Goal: Transaction & Acquisition: Obtain resource

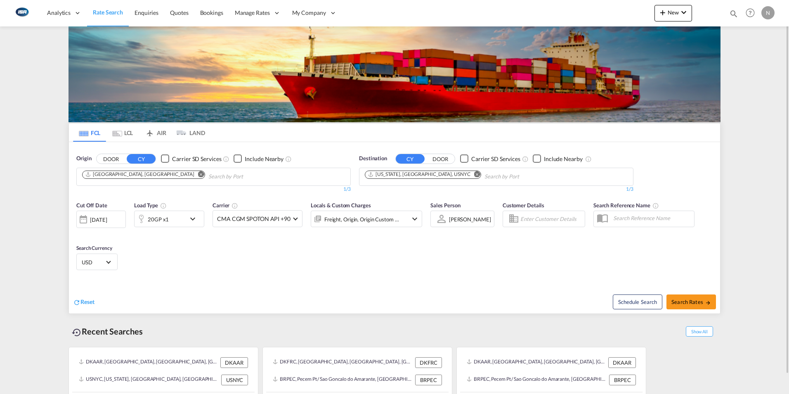
click at [474, 176] on md-icon "Remove" at bounding box center [477, 174] width 6 height 6
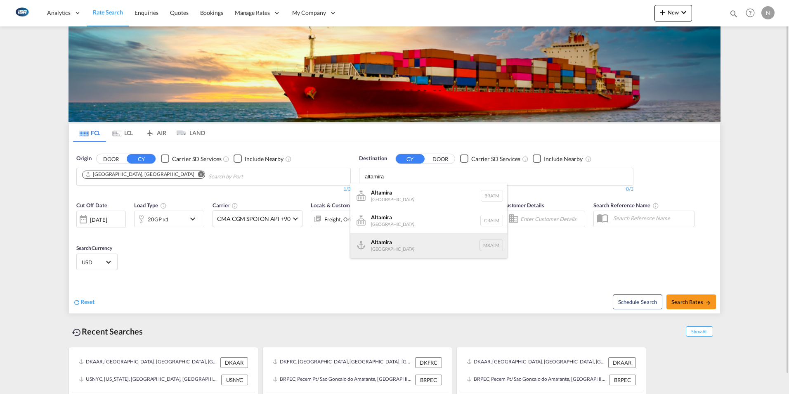
type input "altamira"
click at [381, 245] on div "Altamira [GEOGRAPHIC_DATA] MXATM" at bounding box center [428, 245] width 157 height 25
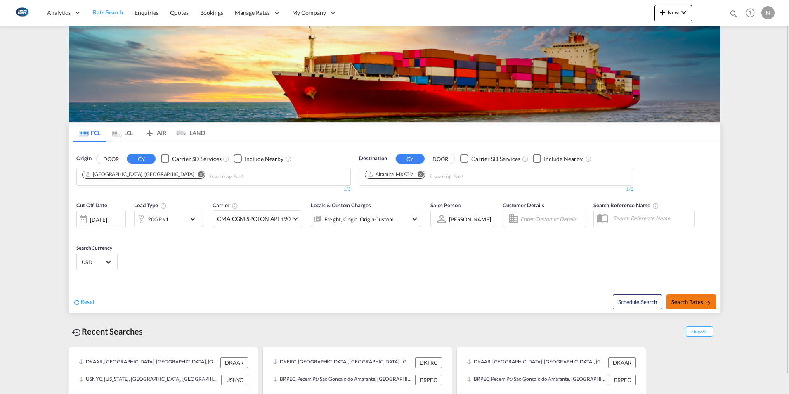
click at [693, 303] on span "Search Rates" at bounding box center [692, 301] width 40 height 7
type input "DKAAR to MXATM / [DATE]"
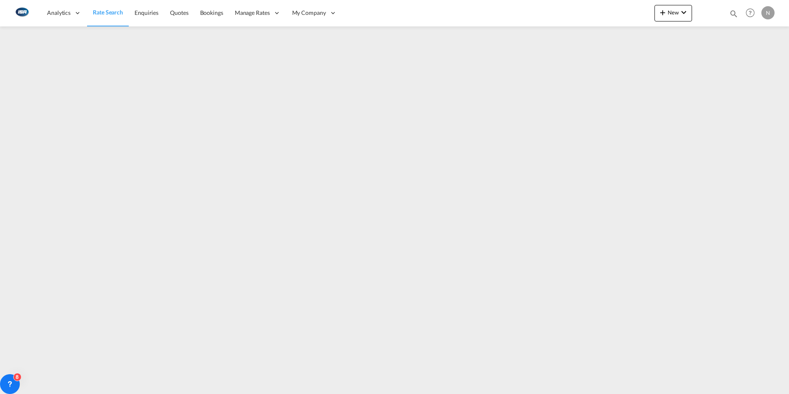
click at [102, 12] on span "Rate Search" at bounding box center [108, 12] width 30 height 7
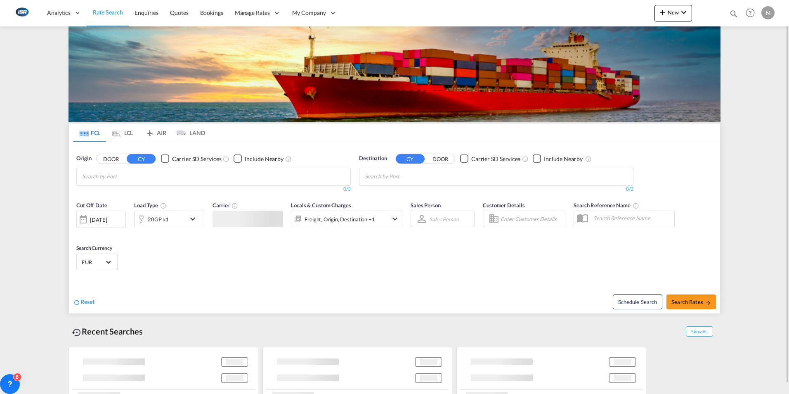
click at [125, 131] on md-tab-item "LCL" at bounding box center [122, 132] width 33 height 18
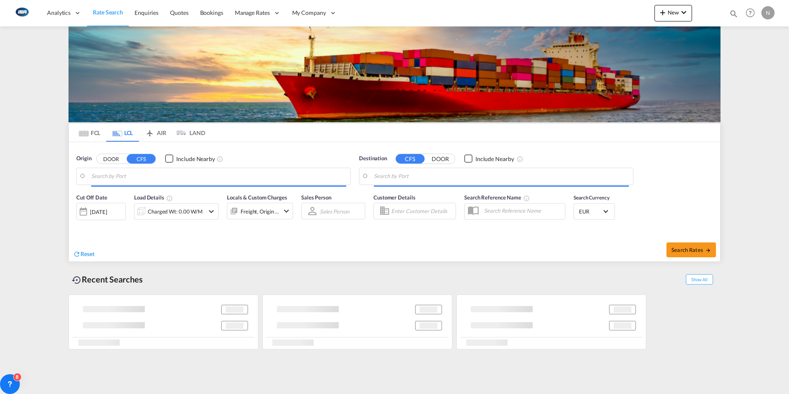
click at [114, 156] on button "DOOR" at bounding box center [111, 158] width 29 height 9
type input "DK-2670, [PERSON_NAME], Tune"
type input "[GEOGRAPHIC_DATA], TWKHH"
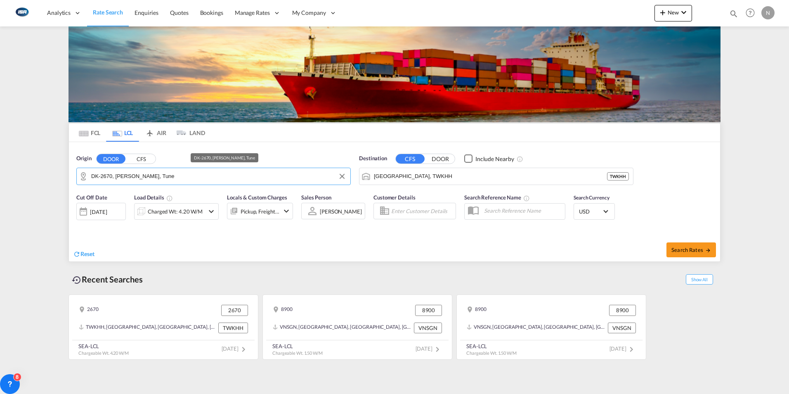
click at [177, 177] on input "DK-2670, [PERSON_NAME], Tune" at bounding box center [218, 176] width 255 height 12
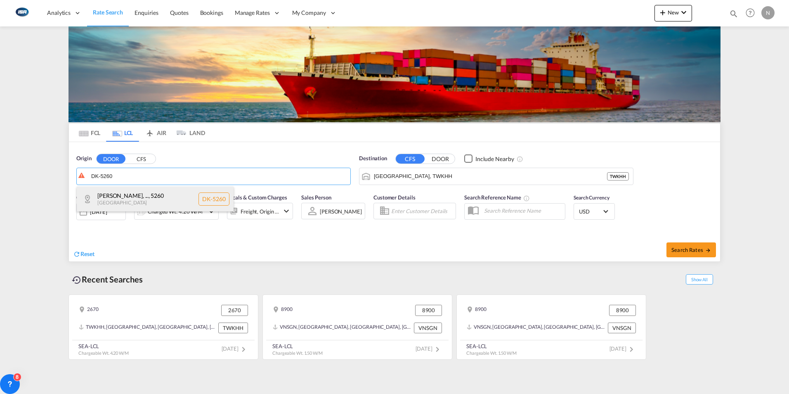
click at [215, 202] on div "Allerup, Fangel, ... , 5260 [GEOGRAPHIC_DATA] DK-5260" at bounding box center [155, 199] width 157 height 25
type input "DK-5260, Allerup, Fangel, Hjallese, Hoejby, [GEOGRAPHIC_DATA], [GEOGRAPHIC_DATA…"
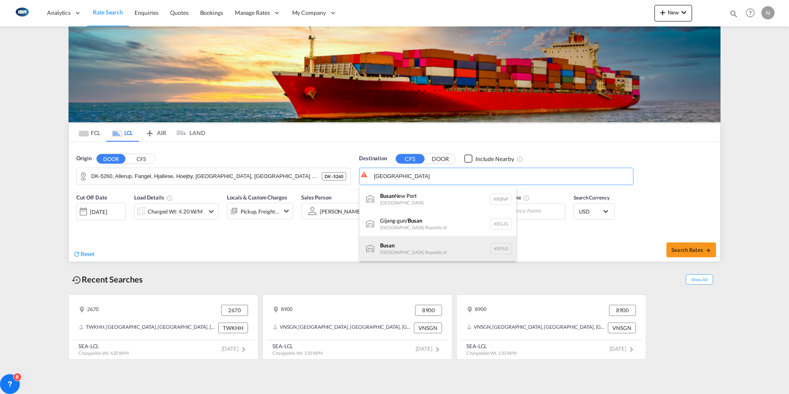
click at [392, 247] on div "Busan Korea, Republic of KRPUS" at bounding box center [438, 248] width 157 height 25
type input "Busan, KRPUS"
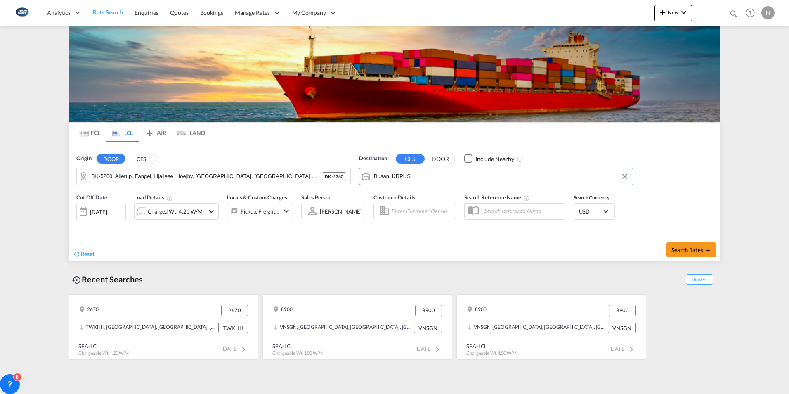
click at [186, 209] on div "Charged Wt: 4.20 W/M" at bounding box center [175, 212] width 55 height 12
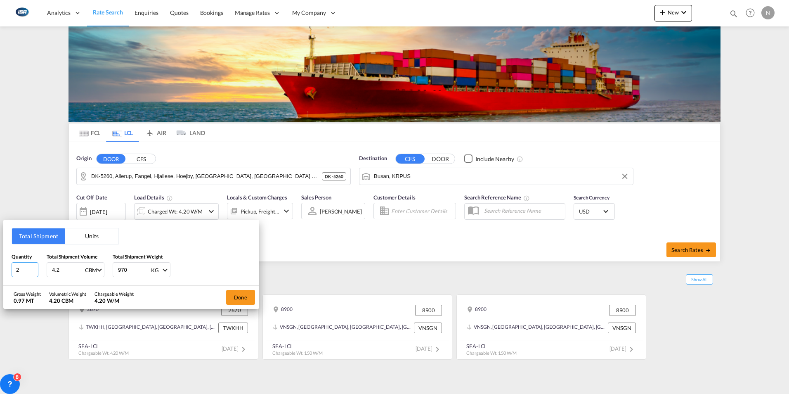
click at [15, 267] on input "2" at bounding box center [25, 269] width 27 height 15
type input "1"
type input "5.6"
type input "2000"
click at [244, 300] on button "Done" at bounding box center [240, 297] width 29 height 15
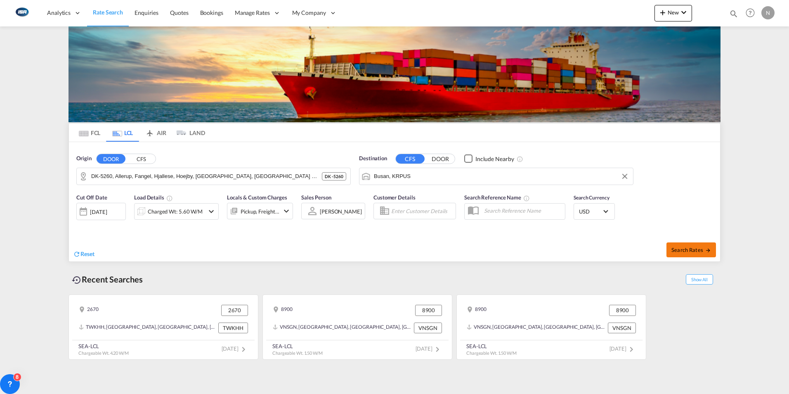
click at [697, 253] on button "Search Rates" at bounding box center [692, 249] width 50 height 15
type input "5260 to KRPUS / [DATE]"
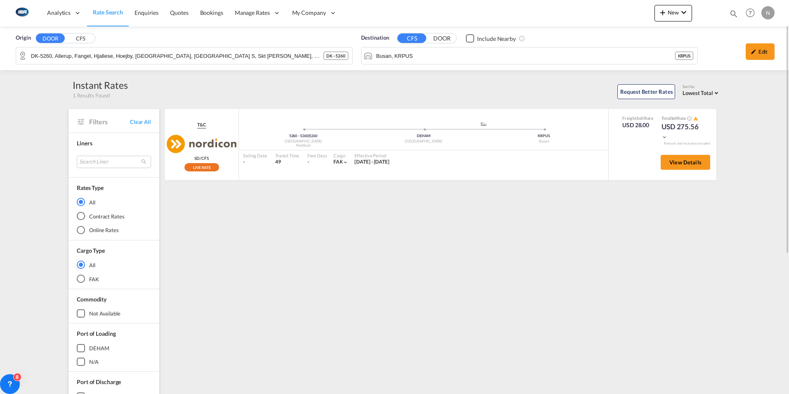
drag, startPoint x: 760, startPoint y: 51, endPoint x: 285, endPoint y: 124, distance: 480.7
click at [760, 51] on div "Edit" at bounding box center [760, 51] width 29 height 17
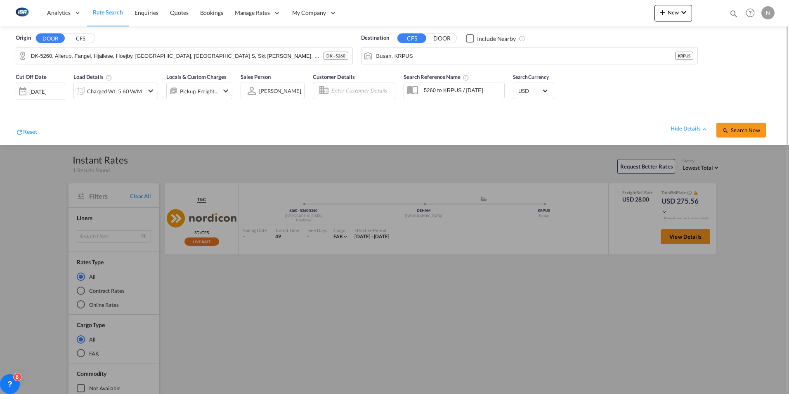
click at [152, 90] on md-icon "icon-chevron-down" at bounding box center [151, 91] width 10 height 10
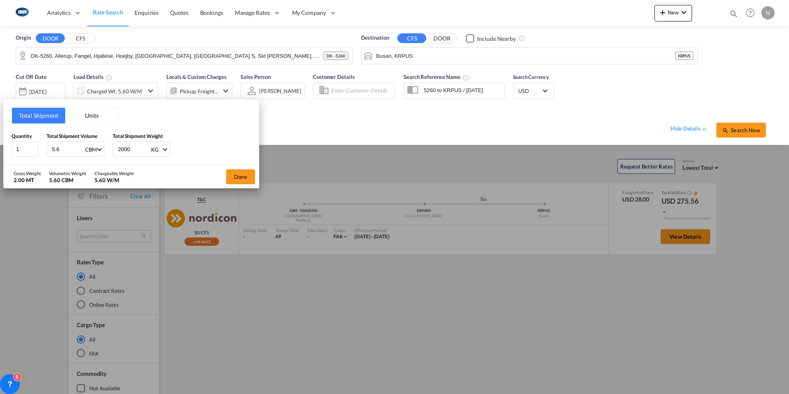
click at [62, 146] on input "5.6" at bounding box center [67, 149] width 33 height 14
type input "5"
type input "13.28"
type input "7600"
click at [242, 175] on button "Done" at bounding box center [240, 176] width 29 height 15
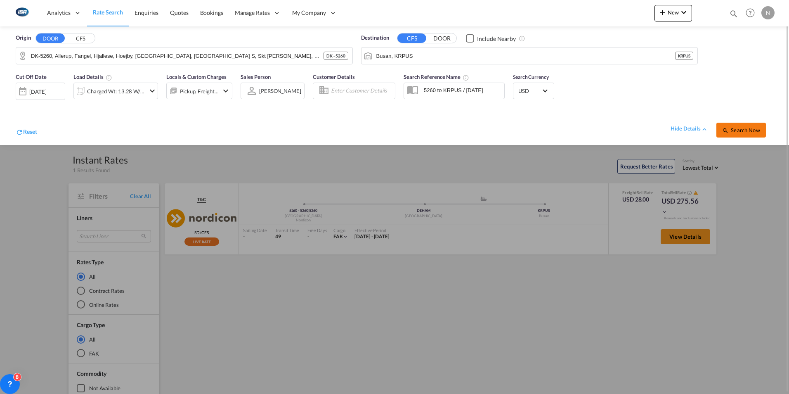
click at [743, 131] on span "Search Now" at bounding box center [741, 130] width 38 height 7
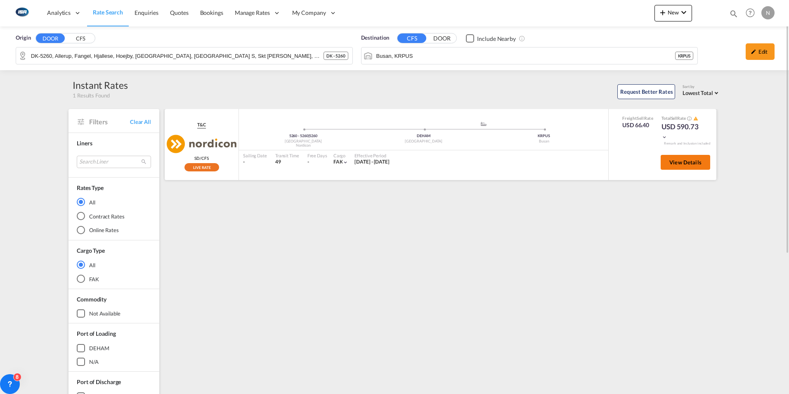
click at [689, 166] on button "View Details" at bounding box center [686, 162] width 50 height 15
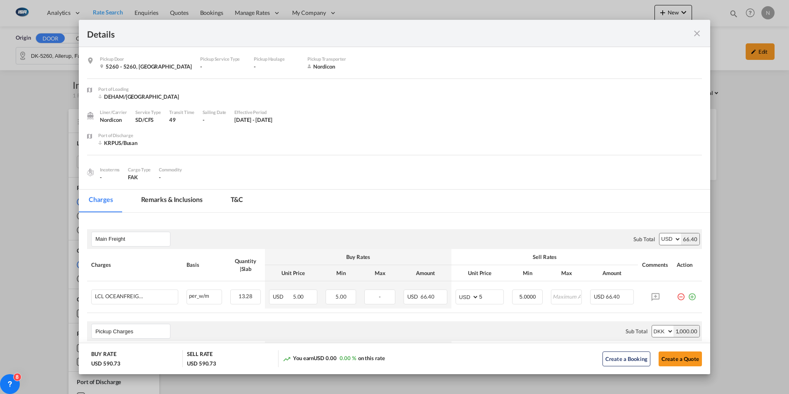
click at [697, 35] on md-icon "icon-close fg-AAA8AD m-0 cursor" at bounding box center [697, 33] width 10 height 10
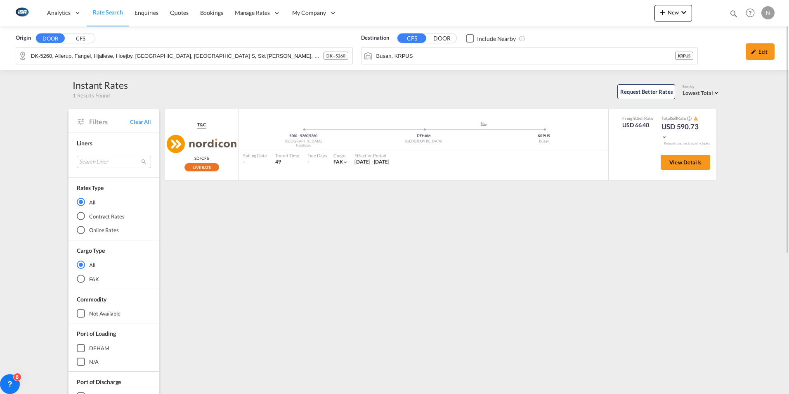
click at [102, 14] on span "Rate Search" at bounding box center [108, 12] width 30 height 7
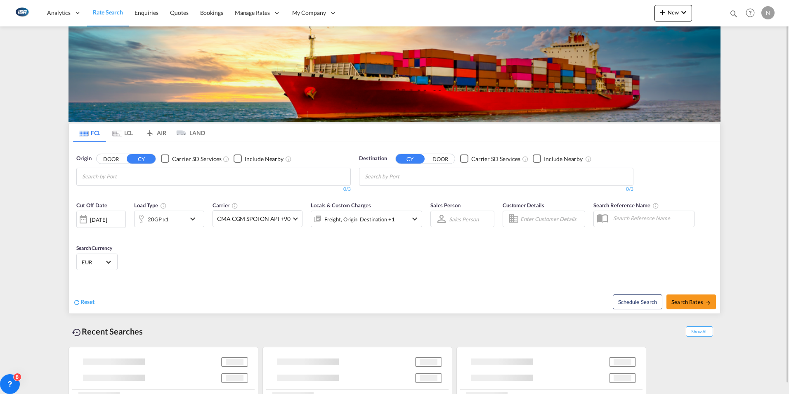
click at [99, 135] on md-tab-item "FCL" at bounding box center [89, 132] width 33 height 18
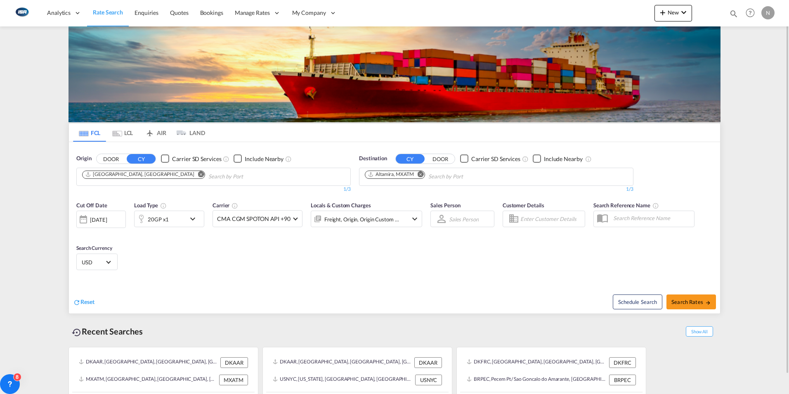
click at [198, 173] on md-icon "Remove" at bounding box center [201, 174] width 6 height 6
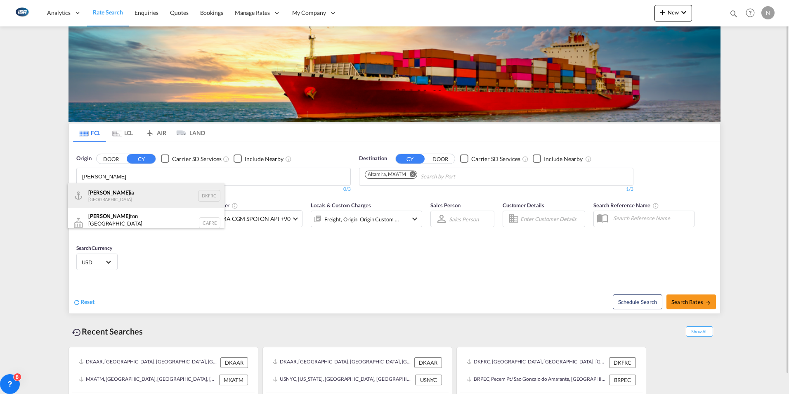
type input "[PERSON_NAME]"
click at [111, 198] on div "[PERSON_NAME] ia Denmark DKFRC" at bounding box center [146, 195] width 157 height 25
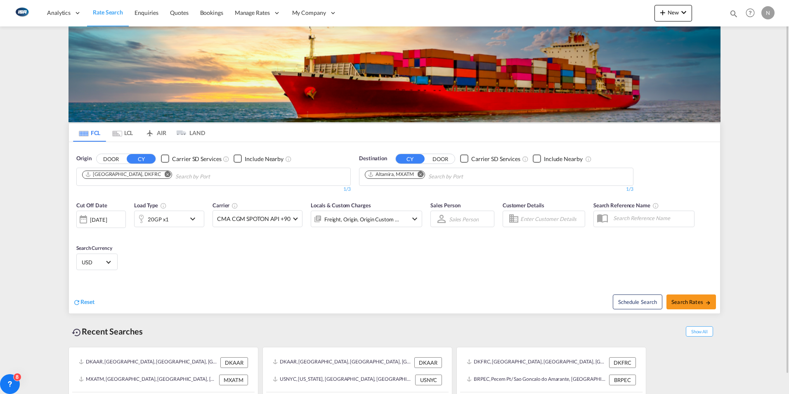
click at [422, 175] on md-icon "Remove" at bounding box center [421, 174] width 6 height 6
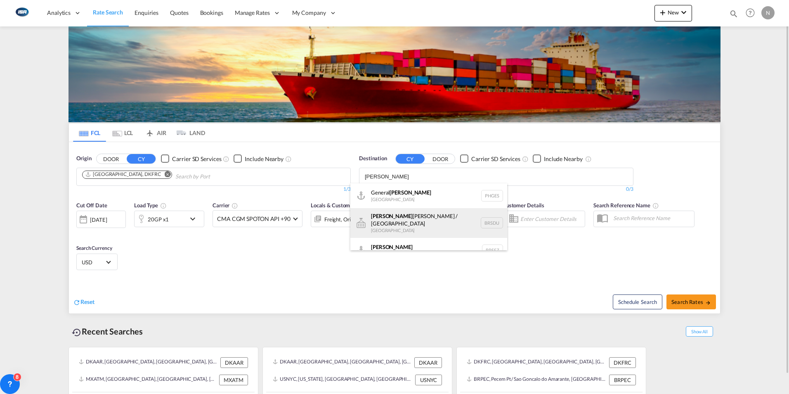
scroll to position [7, 0]
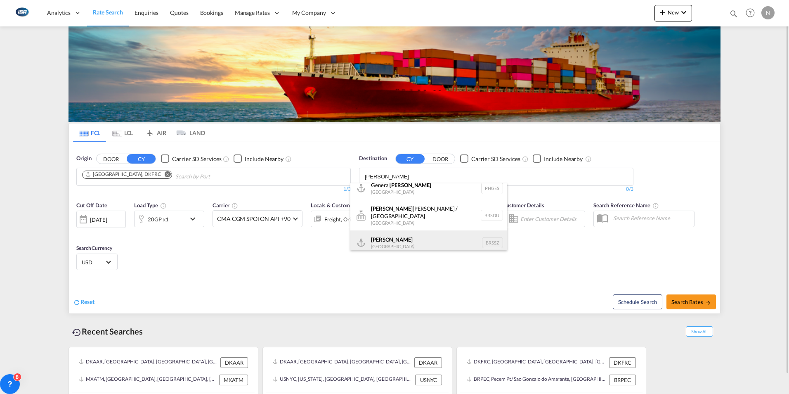
type input "[PERSON_NAME]"
click at [377, 236] on div "[PERSON_NAME] [GEOGRAPHIC_DATA] BRSSZ" at bounding box center [428, 242] width 157 height 25
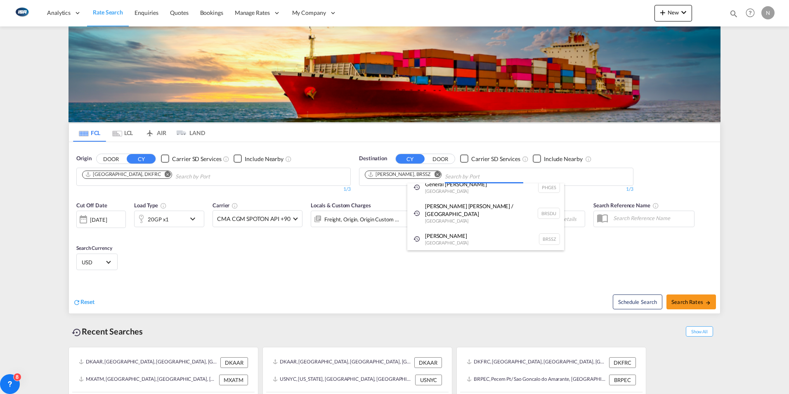
scroll to position [0, 0]
click at [110, 262] on span "Select Currency: $ USDUnited States Dollar" at bounding box center [108, 261] width 5 height 5
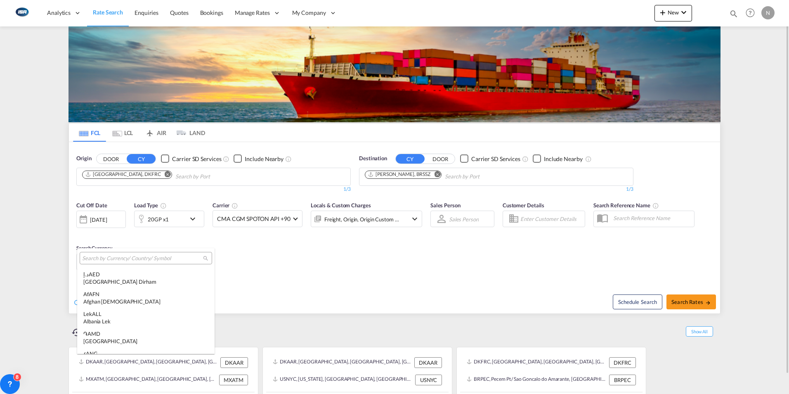
scroll to position [2850, 0]
click at [95, 258] on input "search" at bounding box center [142, 258] width 121 height 7
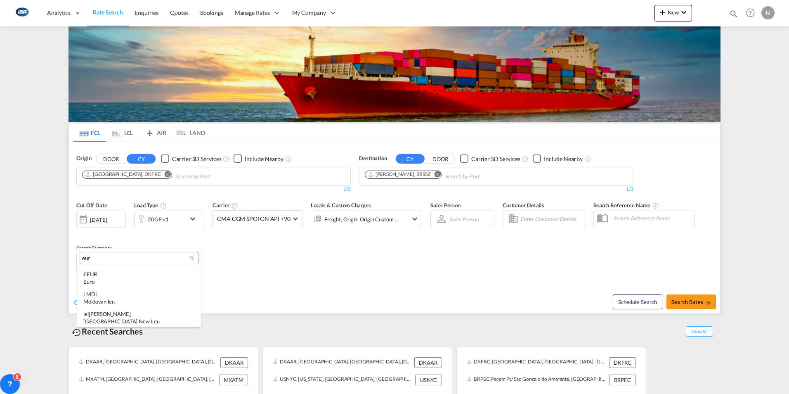
scroll to position [0, 0]
type input "eur"
click at [88, 278] on div "Euro" at bounding box center [138, 281] width 111 height 7
click at [694, 299] on span "Search Rates" at bounding box center [692, 301] width 40 height 7
type input "DKFRC to BRSSZ / [DATE]"
